Goal: Information Seeking & Learning: Learn about a topic

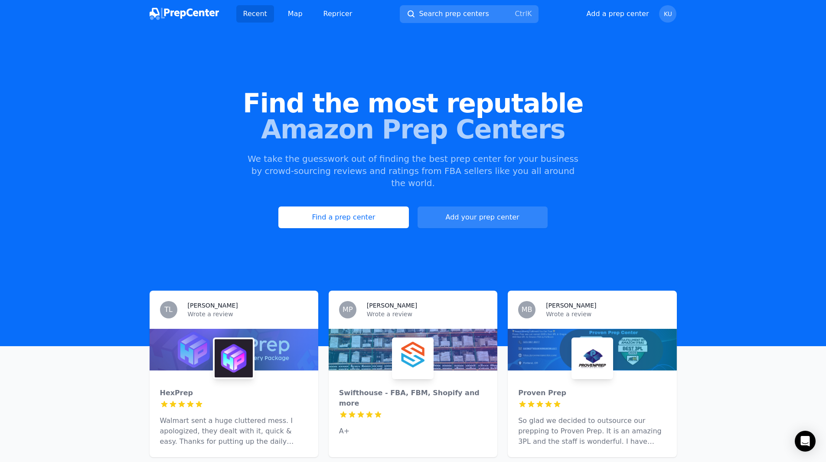
click at [360, 206] on link "Find a prep center" at bounding box center [343, 217] width 130 height 22
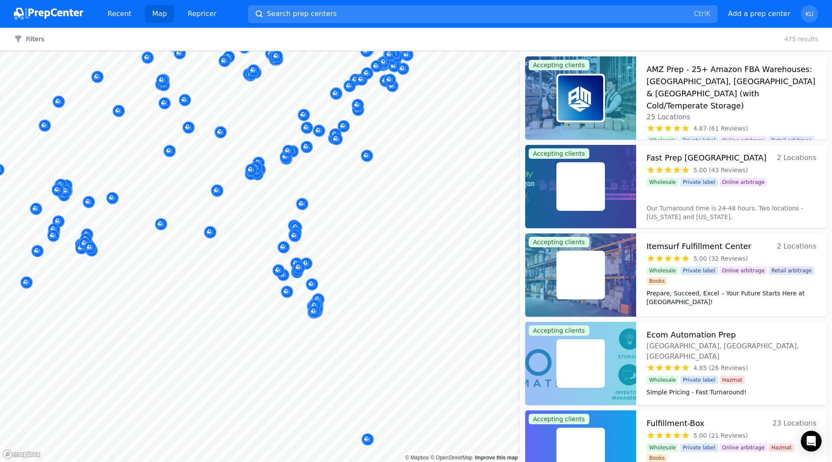
click at [332, 206] on body "Recent Map Repricer Search prep centers Ctrl K Open main menu Add a prep center…" at bounding box center [416, 231] width 832 height 462
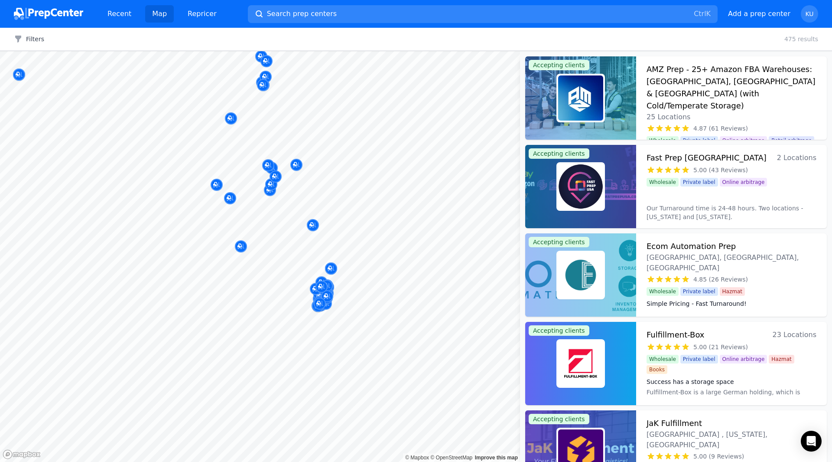
click at [299, 13] on span "Search prep centers" at bounding box center [302, 14] width 70 height 10
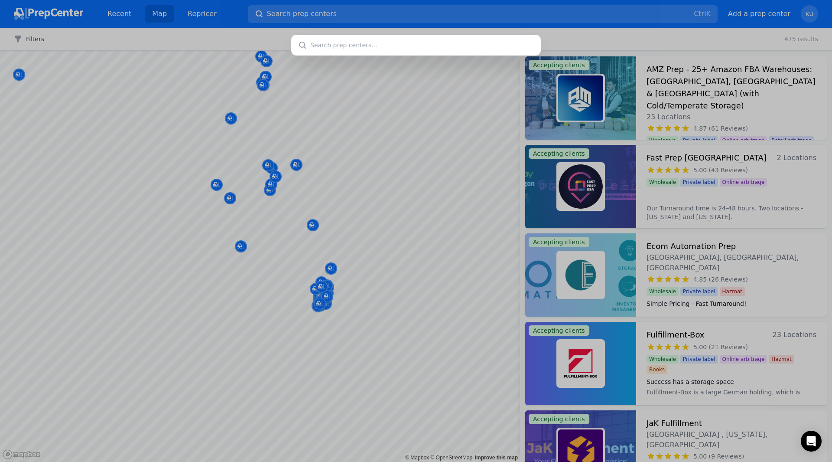
click at [327, 43] on input "text" at bounding box center [416, 45] width 250 height 21
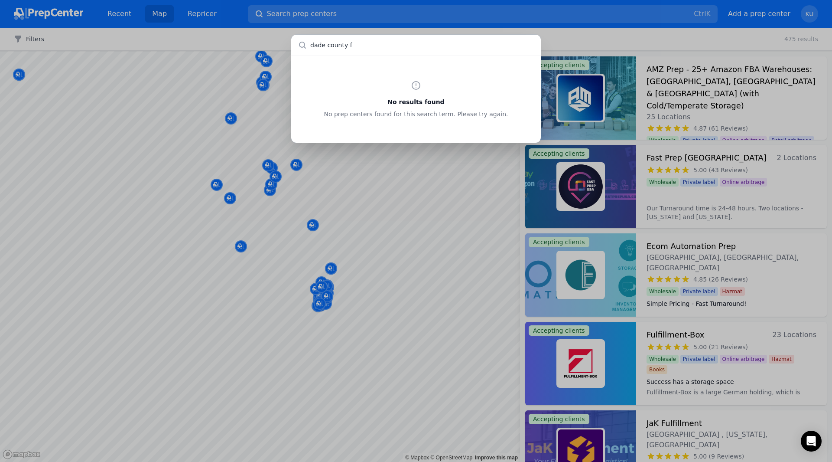
type input "dade county fl"
type input "b"
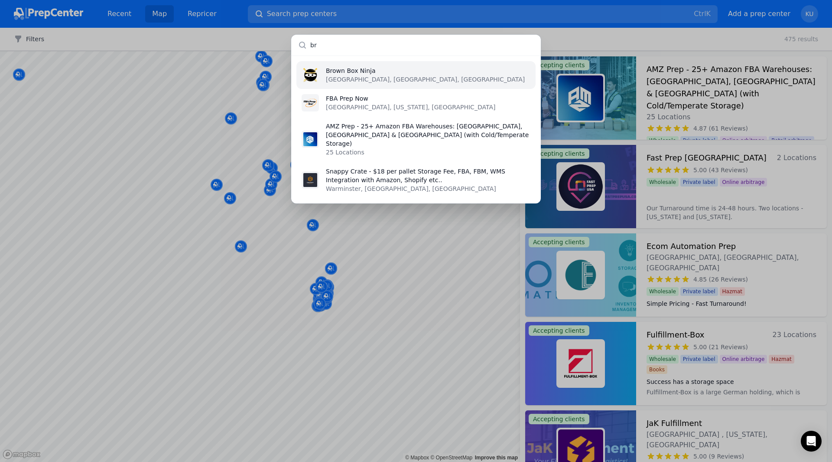
type input "b"
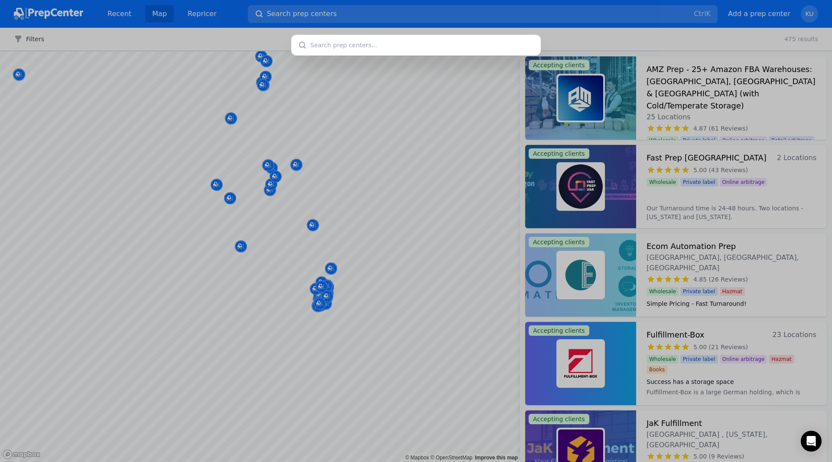
click at [197, 13] on div at bounding box center [416, 231] width 832 height 462
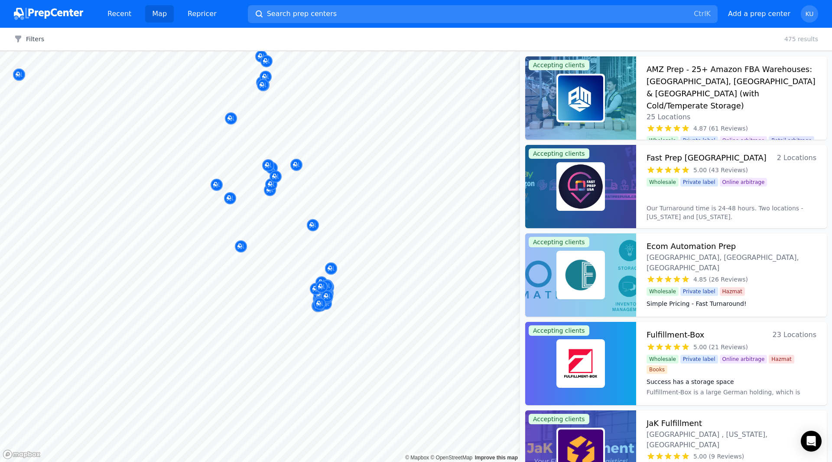
click at [202, 13] on link "Repricer" at bounding box center [202, 13] width 43 height 17
click at [321, 14] on span "Search prep centers" at bounding box center [302, 14] width 70 height 10
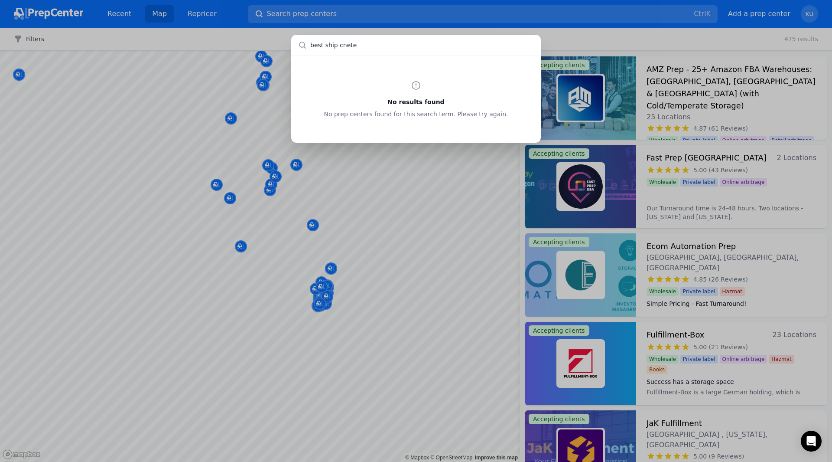
type input "best ship cneter"
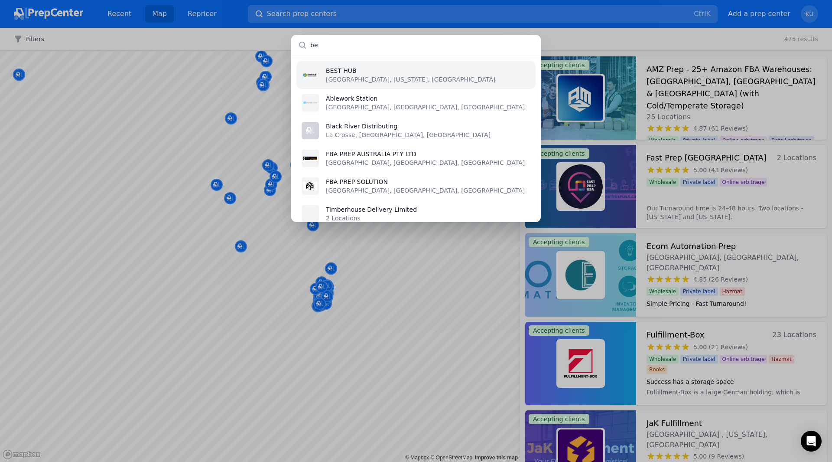
type input "b"
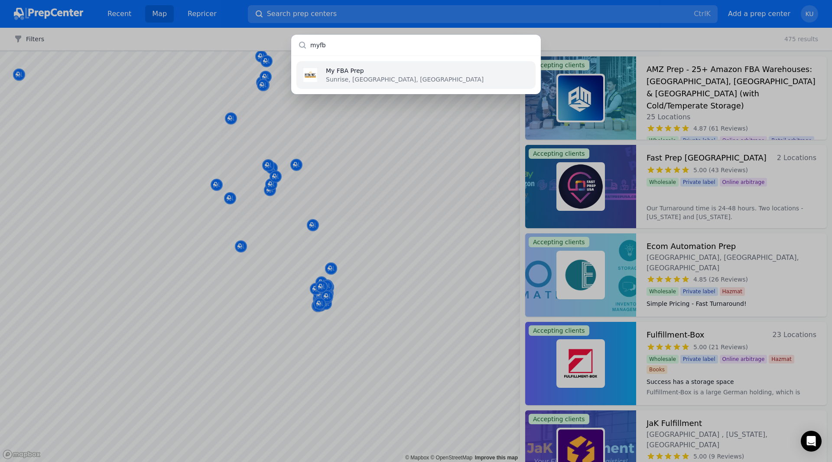
type input "myfba"
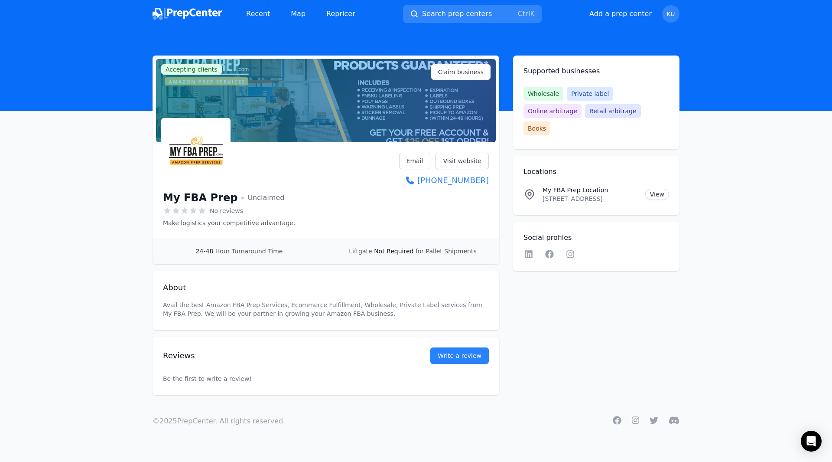
click at [453, 129] on div at bounding box center [326, 100] width 340 height 83
click at [472, 159] on link "Visit website" at bounding box center [462, 161] width 53 height 16
